Goal: Information Seeking & Learning: Find specific fact

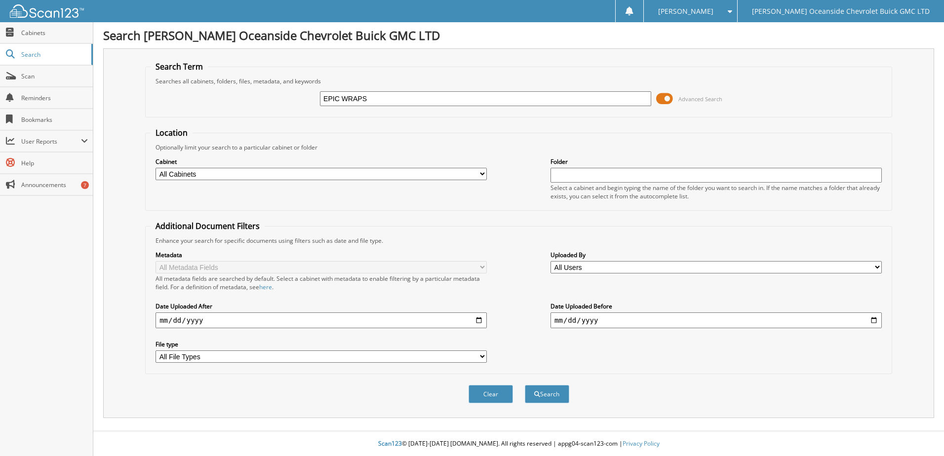
type input "EPIC WRAPS"
click at [525, 385] on button "Search" at bounding box center [547, 394] width 44 height 18
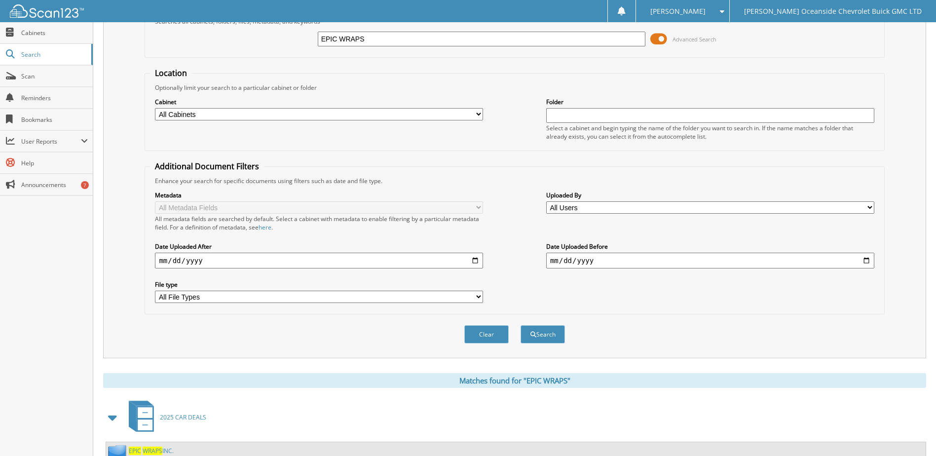
scroll to position [96, 0]
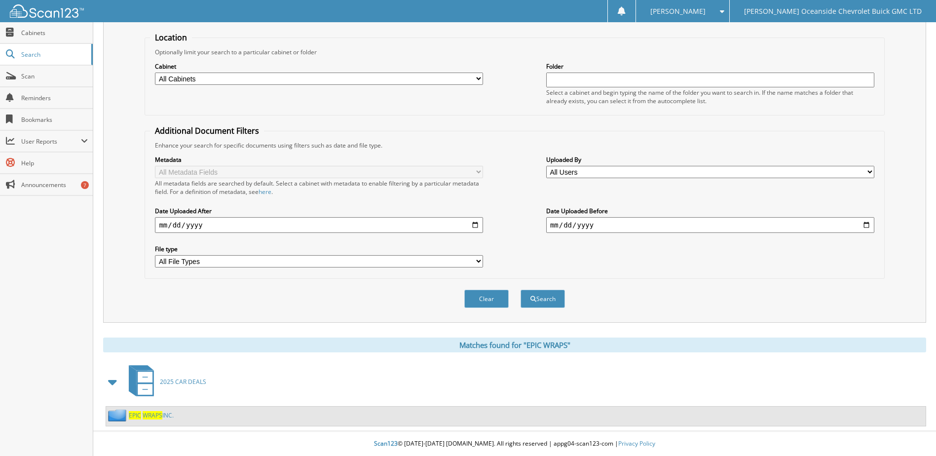
click at [148, 414] on span "WRAPS" at bounding box center [153, 415] width 20 height 8
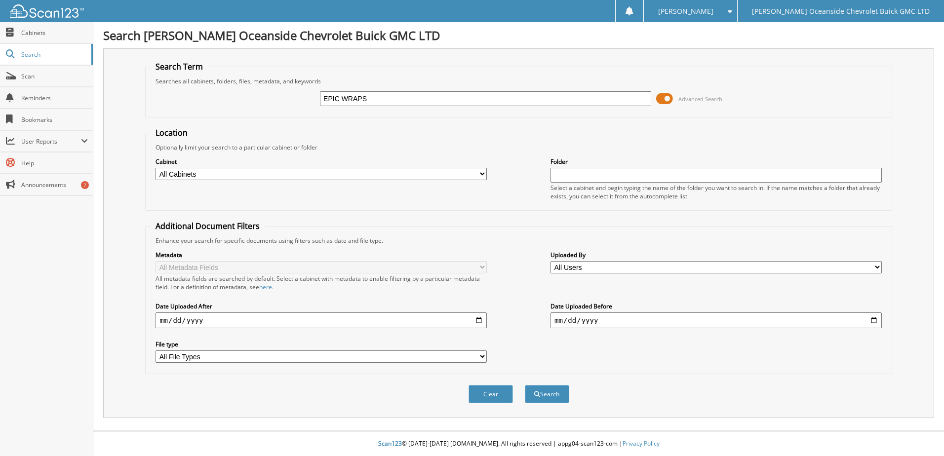
type input "EPIC WRAPS"
click at [525, 385] on button "Search" at bounding box center [547, 394] width 44 height 18
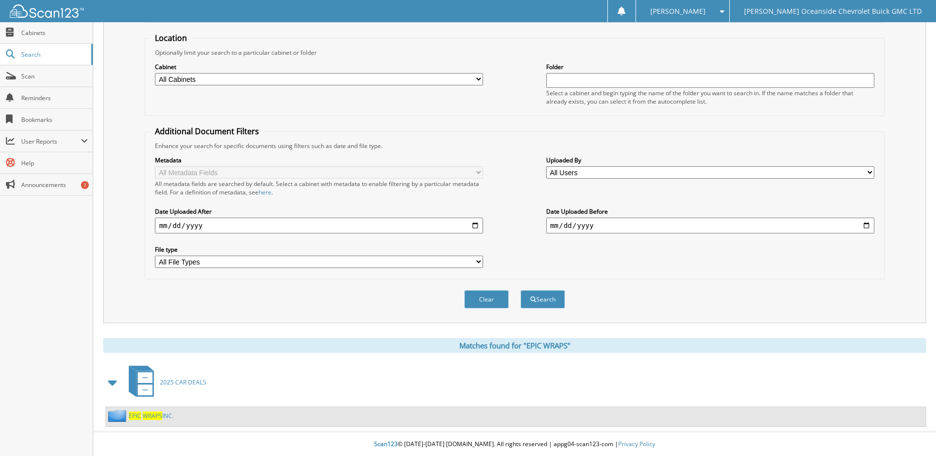
scroll to position [96, 0]
click at [156, 413] on span "WRAPS" at bounding box center [153, 415] width 20 height 8
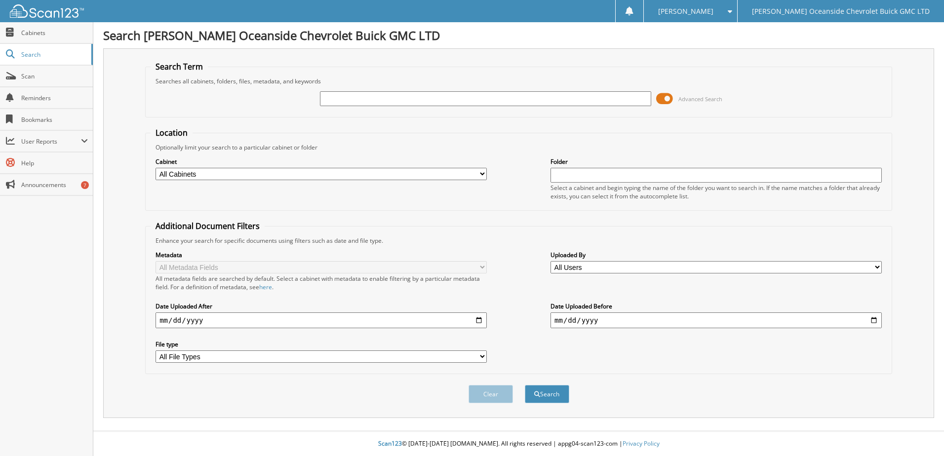
click at [335, 95] on input "text" at bounding box center [485, 98] width 331 height 15
type input "[PERSON_NAME]"
click at [525, 385] on button "Search" at bounding box center [547, 394] width 44 height 18
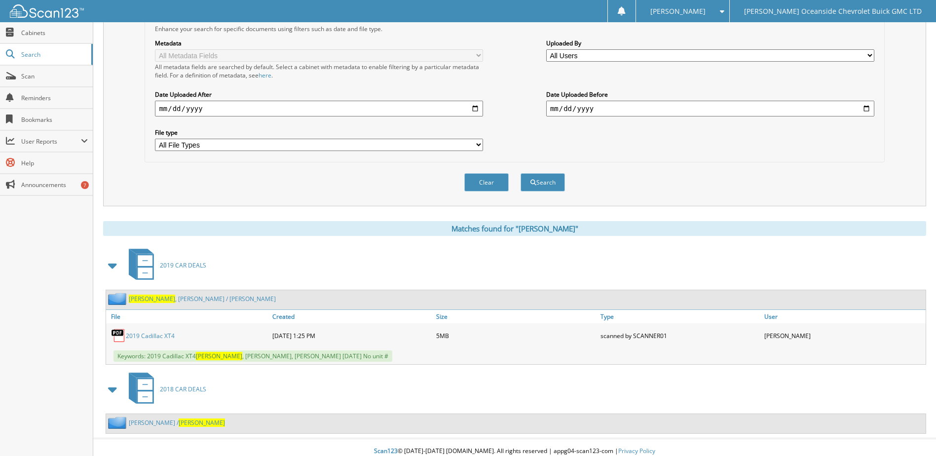
scroll to position [220, 0]
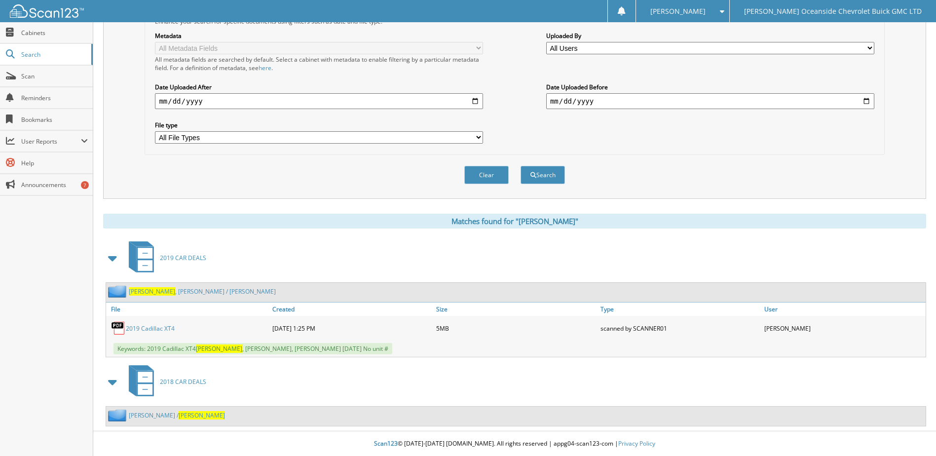
click at [165, 291] on link "[PERSON_NAME] / [PERSON_NAME]" at bounding box center [202, 291] width 147 height 8
